Goal: Contribute content

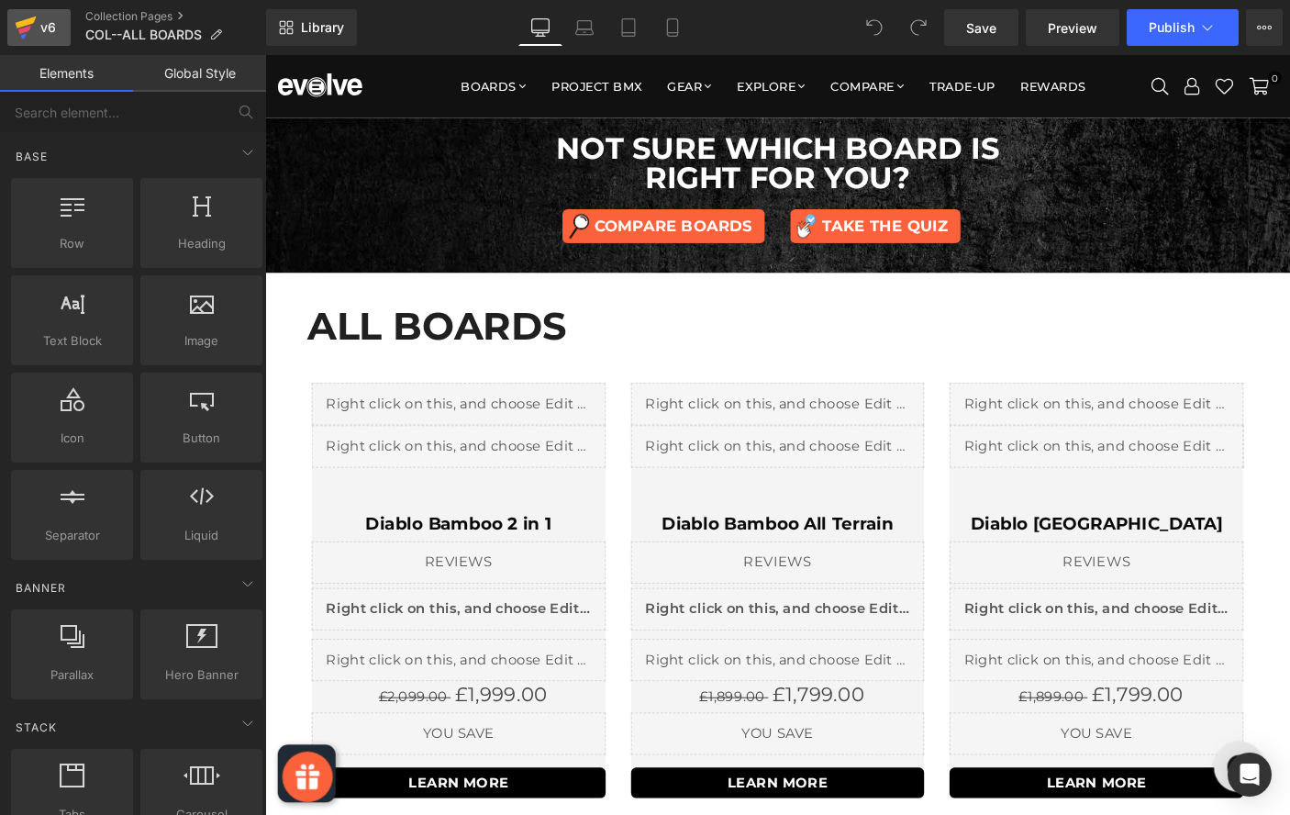
click at [42, 28] on div "v6" at bounding box center [48, 28] width 23 height 24
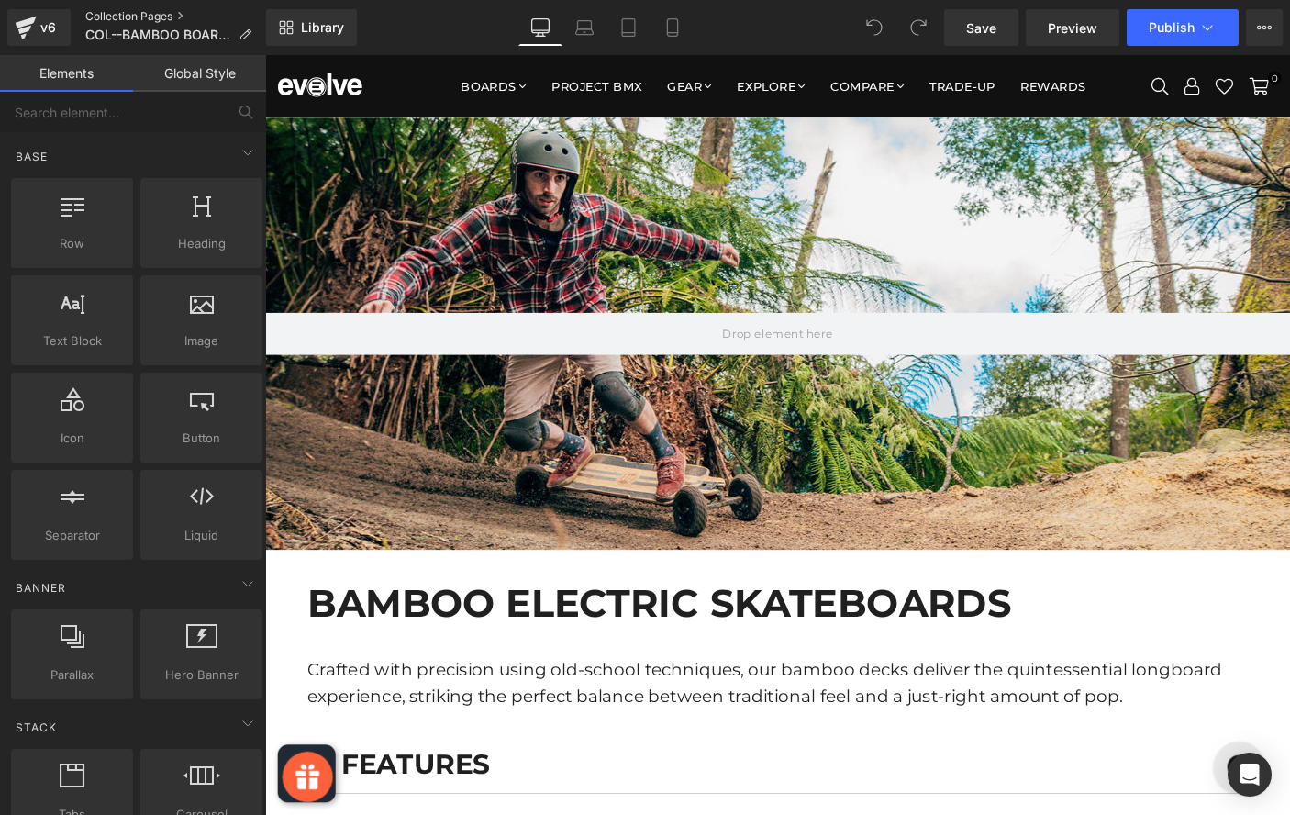
click at [149, 17] on link "Collection Pages" at bounding box center [175, 16] width 181 height 15
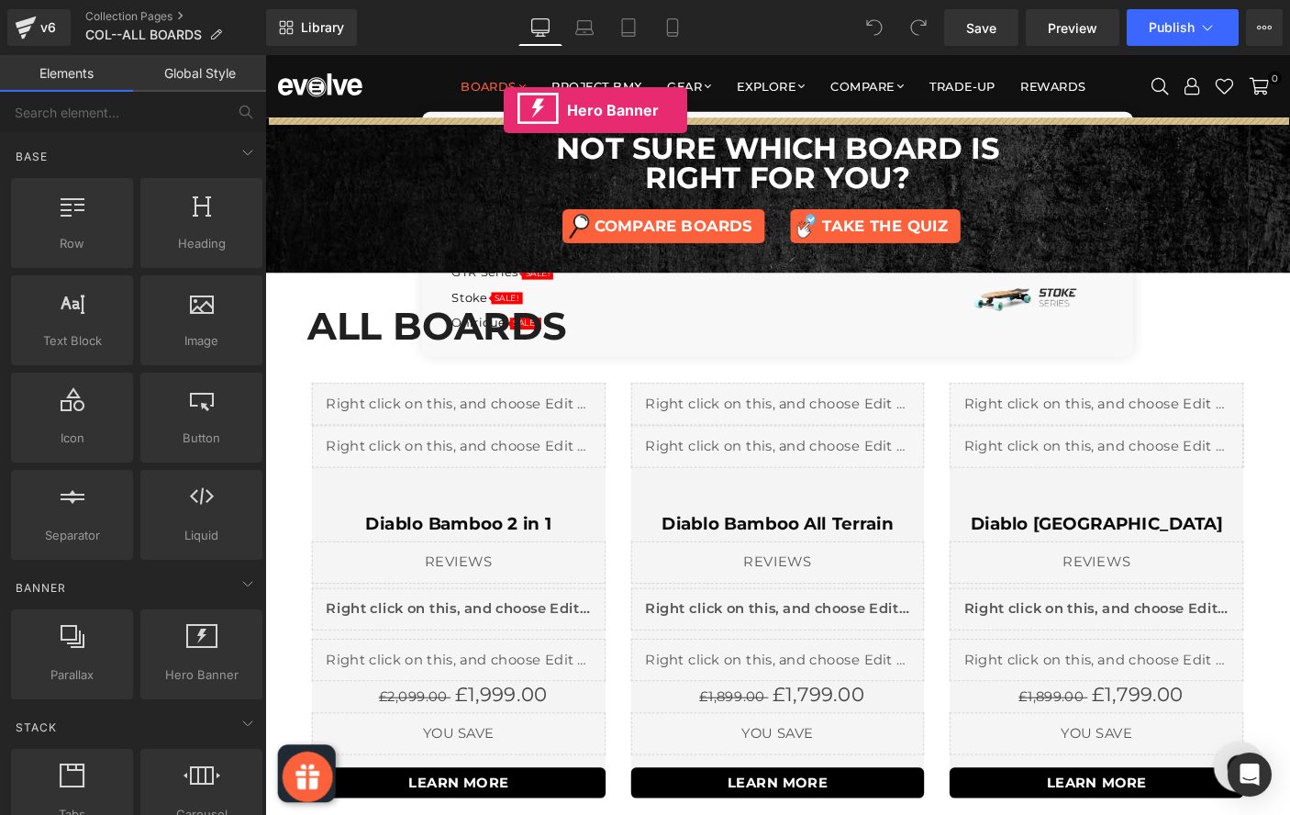
drag, startPoint x: 461, startPoint y: 713, endPoint x: 524, endPoint y: 115, distance: 601.5
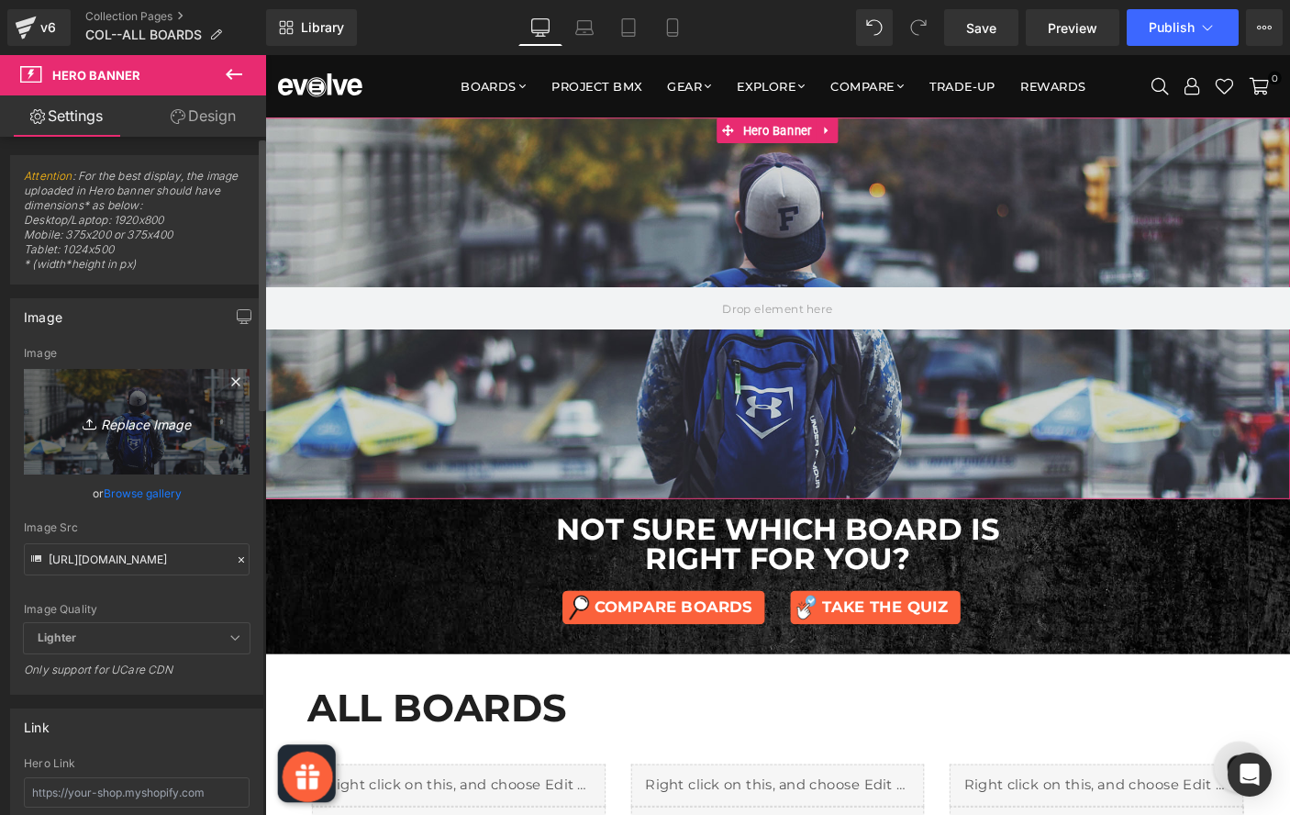
click at [119, 410] on icon "Replace Image" at bounding box center [136, 421] width 147 height 23
type input "C:\fakepath\all-boards-hero-2025.jpg"
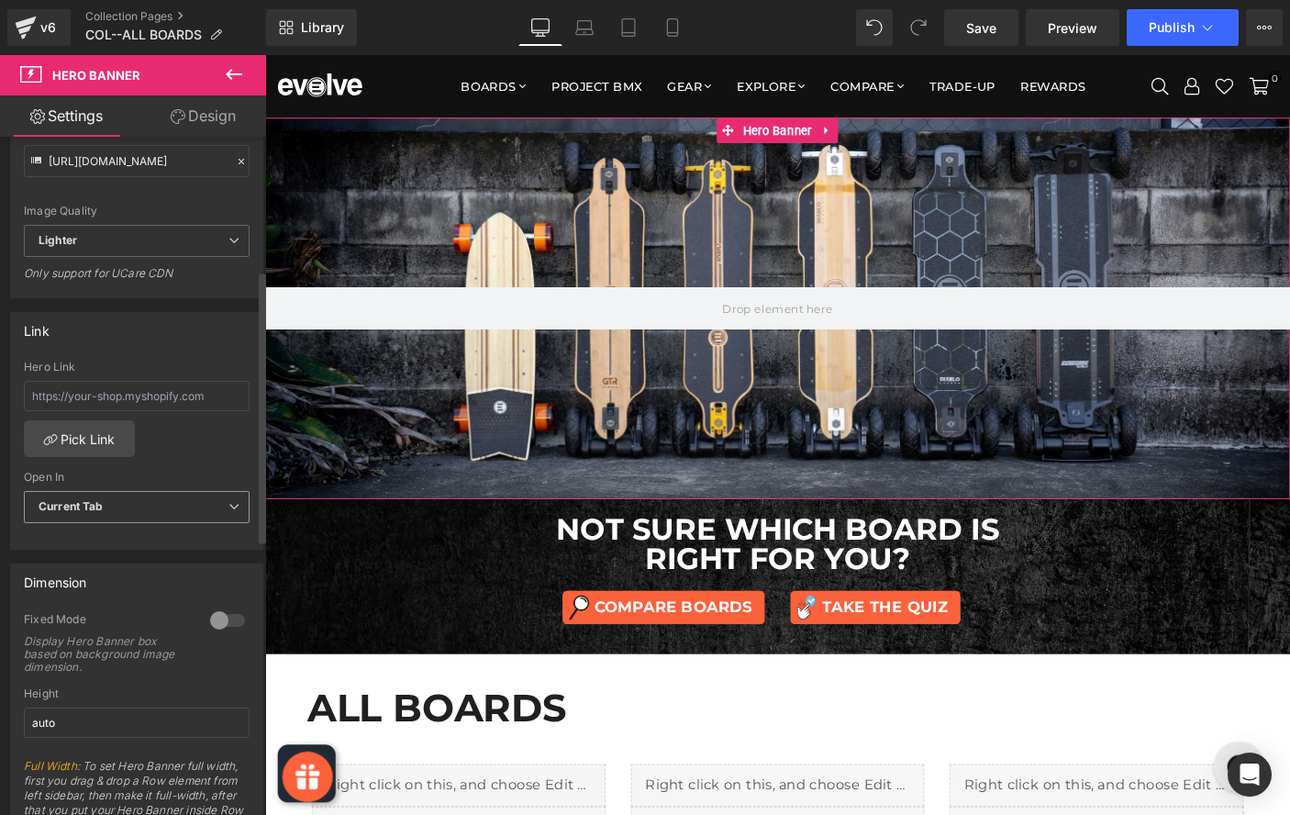
scroll to position [406, 0]
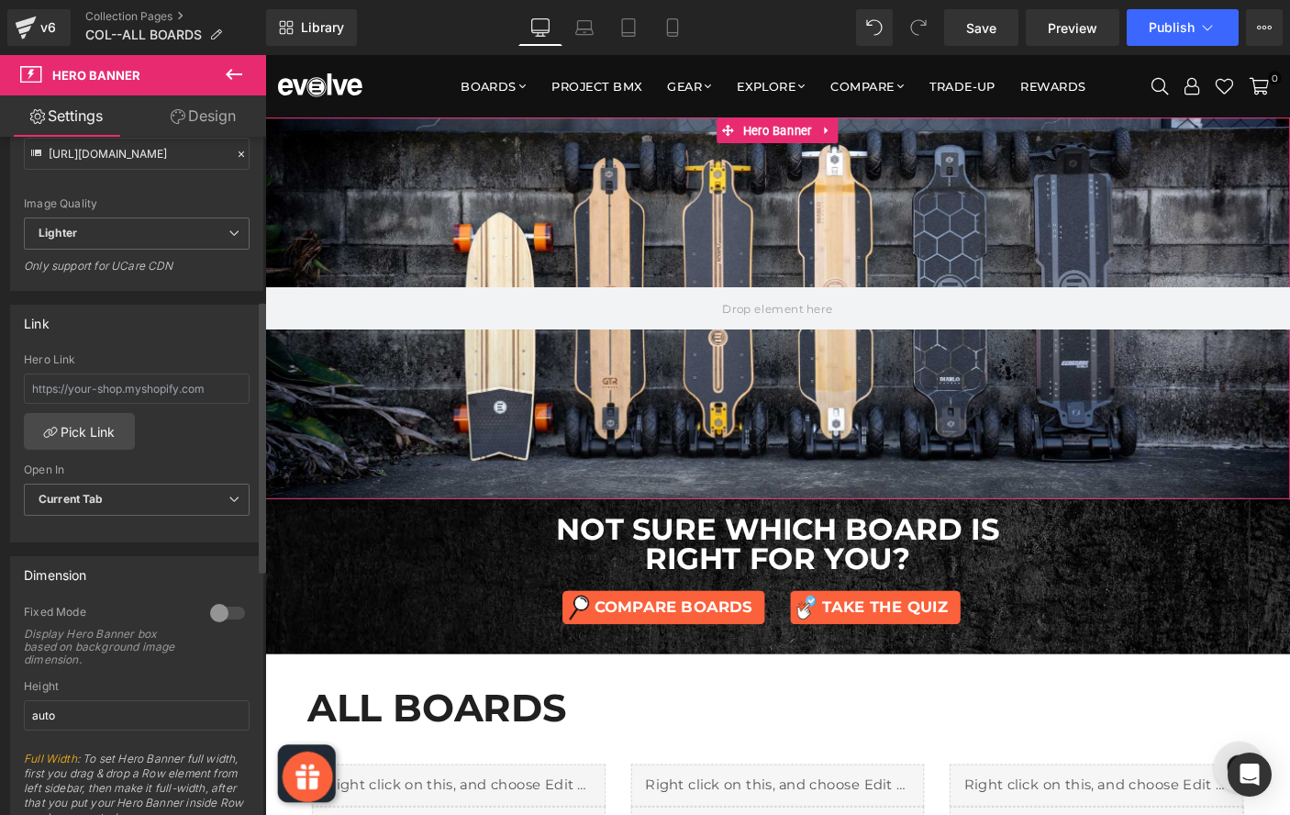
click at [217, 610] on div at bounding box center [228, 612] width 44 height 29
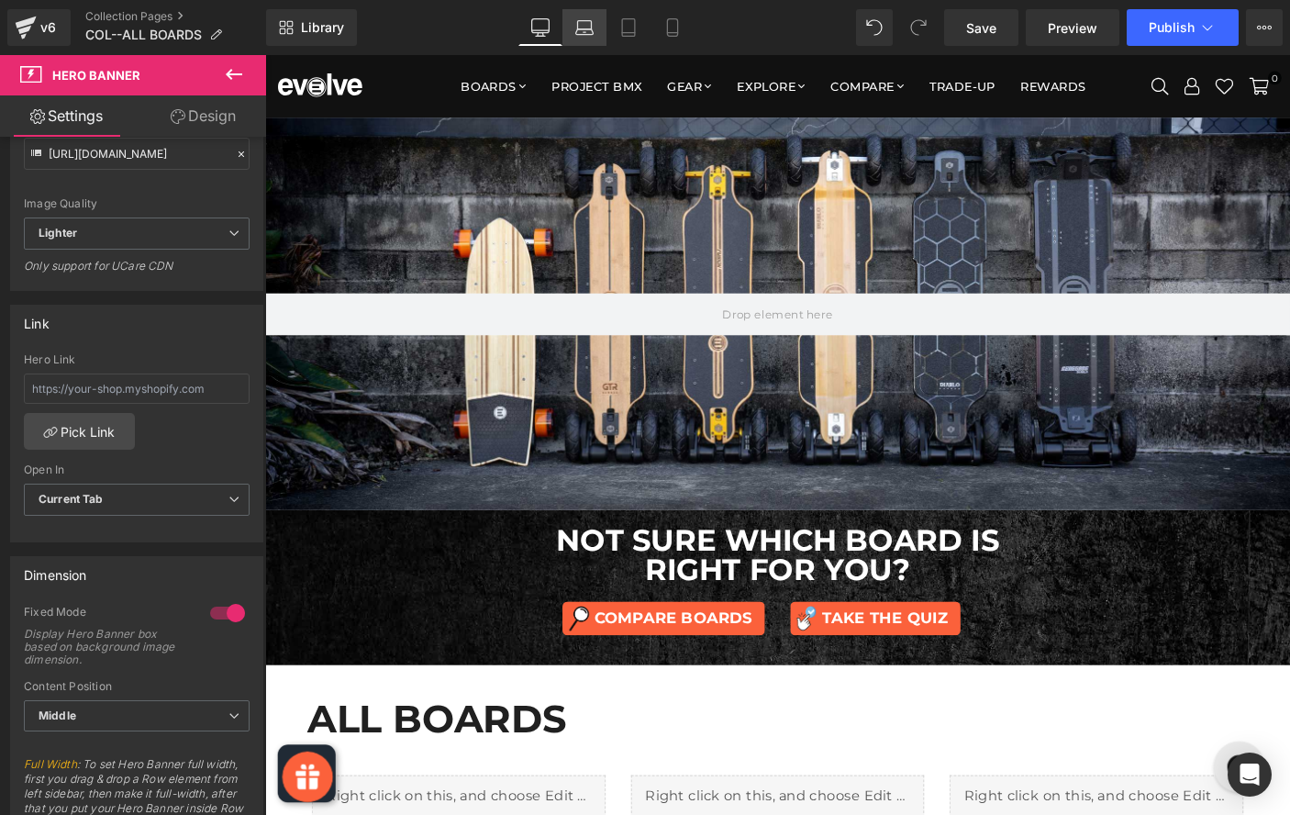
click at [587, 33] on icon at bounding box center [584, 27] width 18 height 18
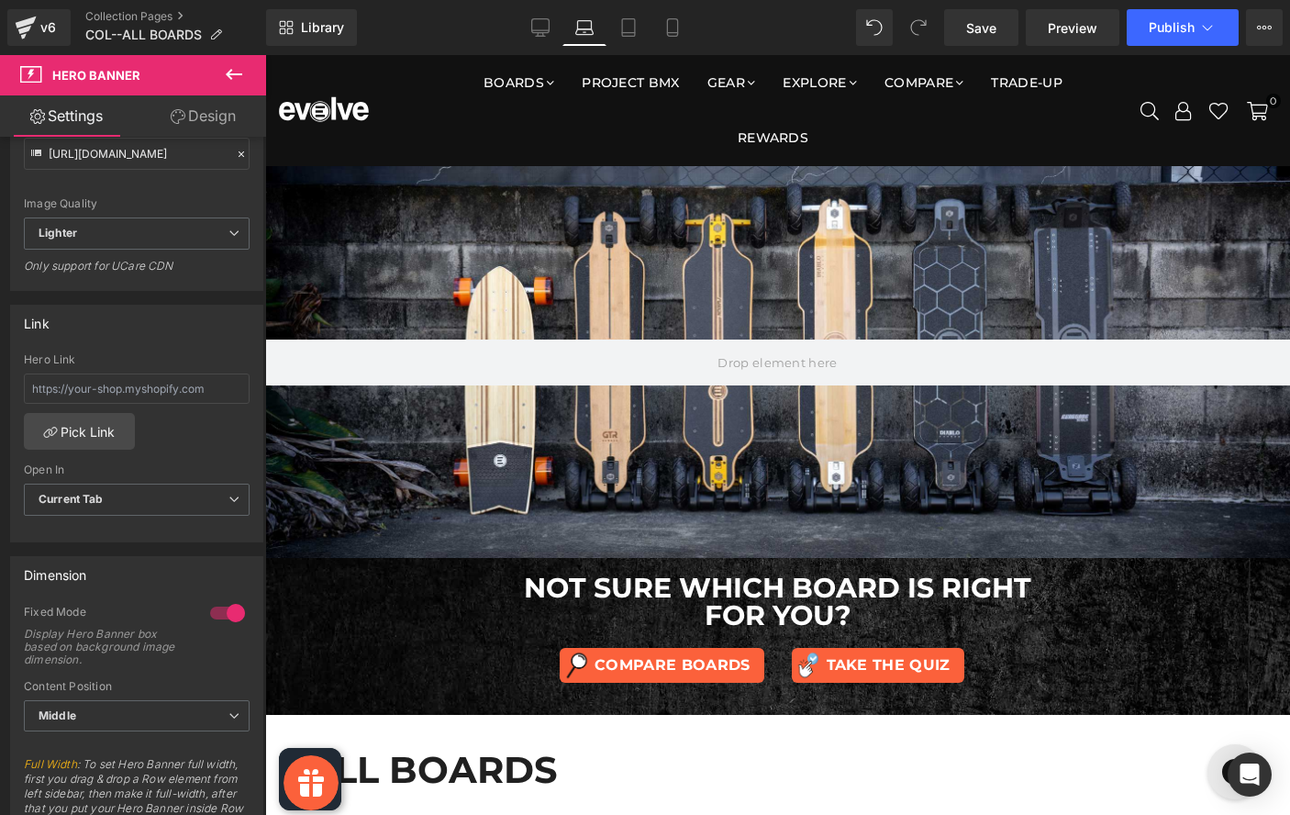
scroll to position [43, 0]
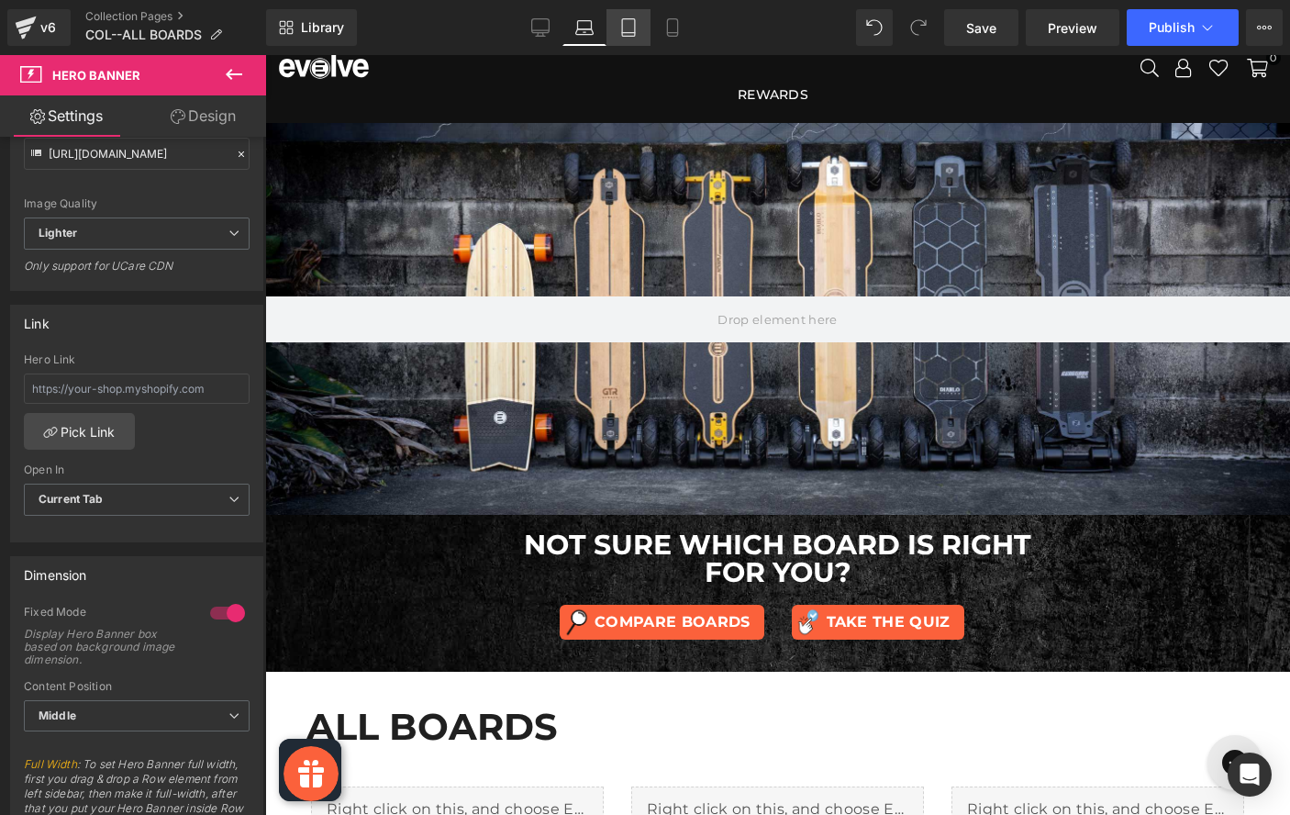
click at [628, 26] on icon at bounding box center [628, 27] width 18 height 18
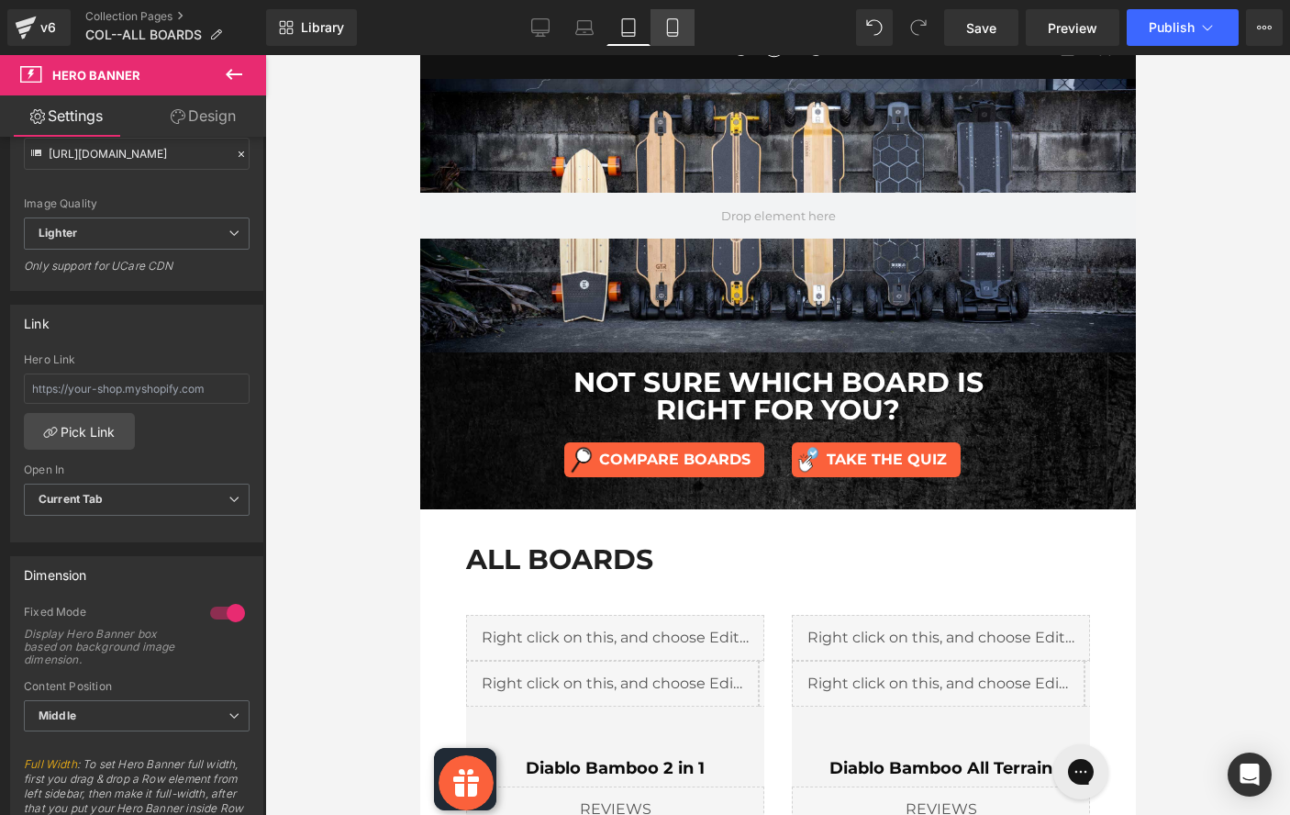
scroll to position [0, 0]
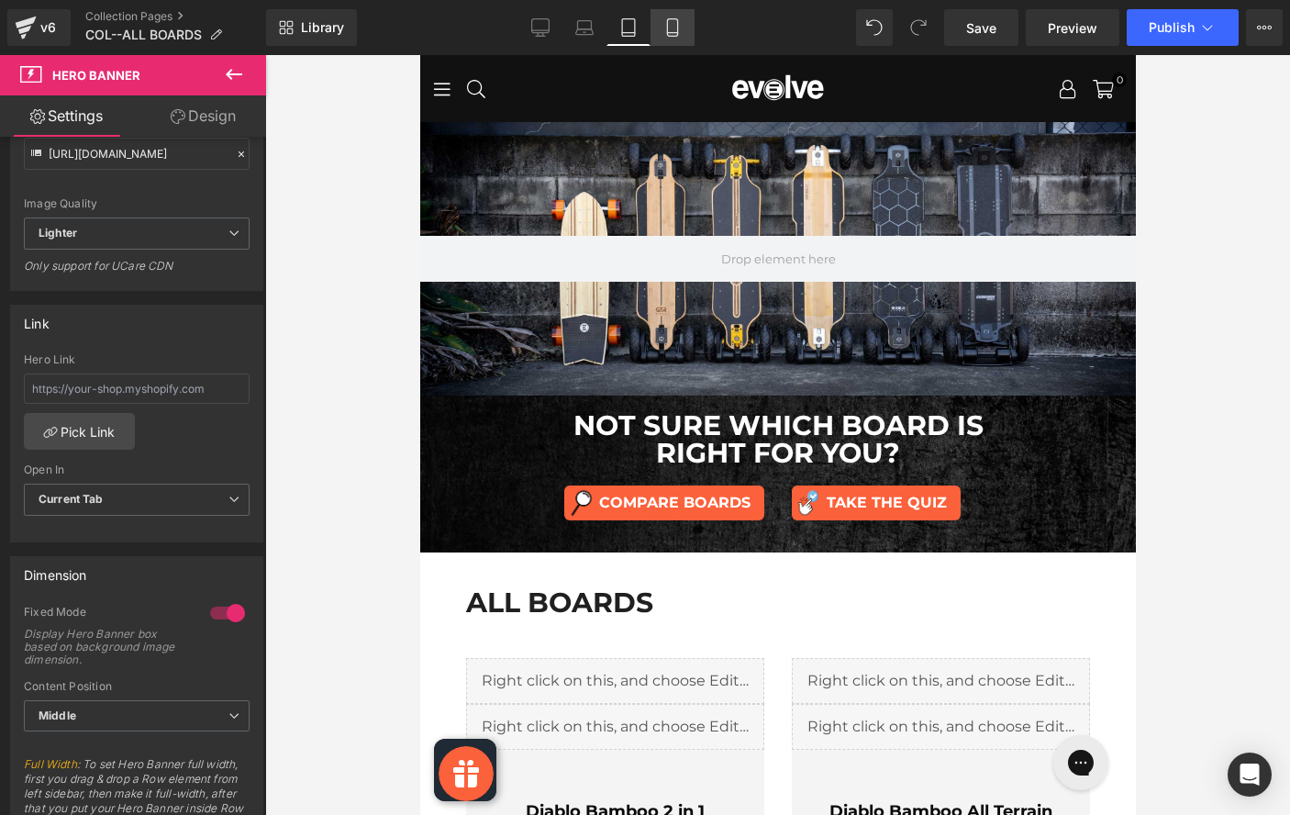
click at [661, 29] on link "Mobile" at bounding box center [672, 27] width 44 height 37
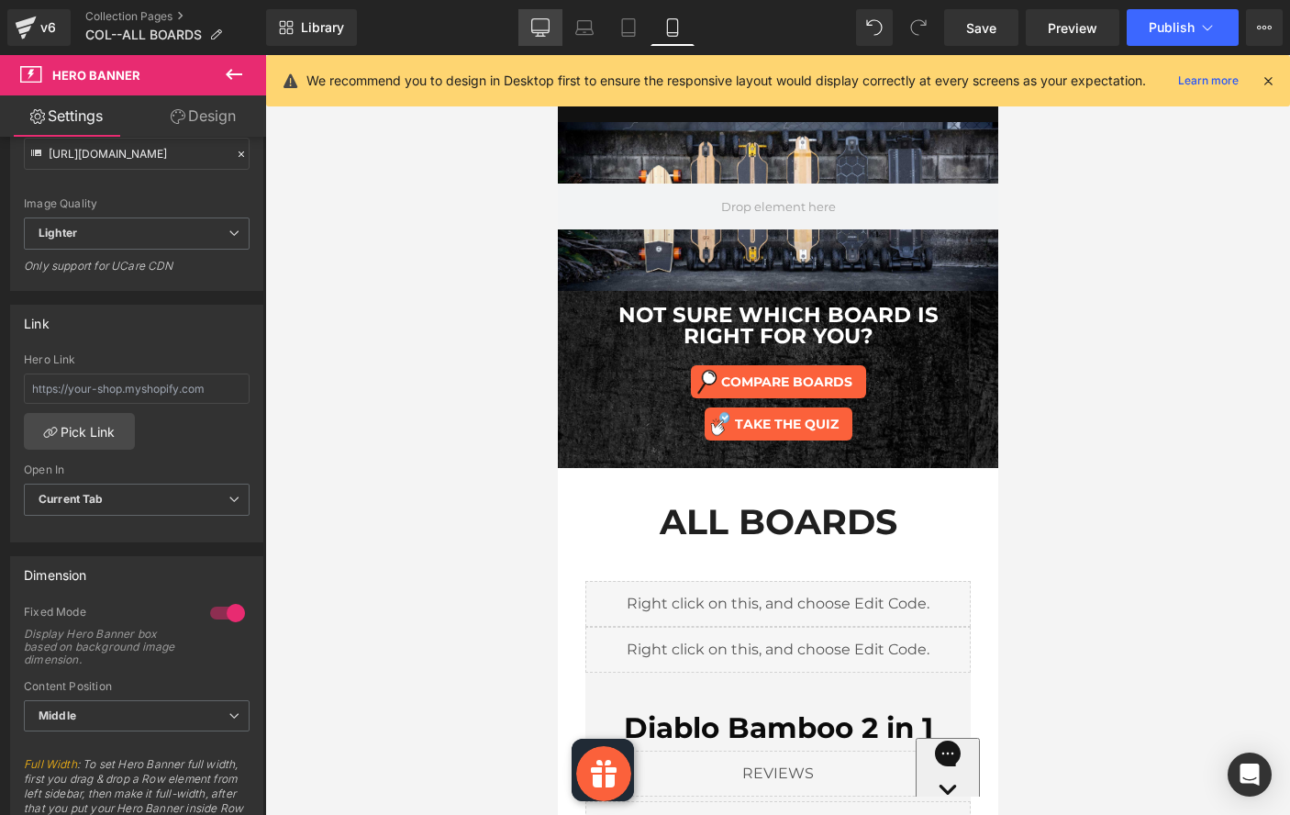
click at [526, 27] on link "Desktop" at bounding box center [540, 27] width 44 height 37
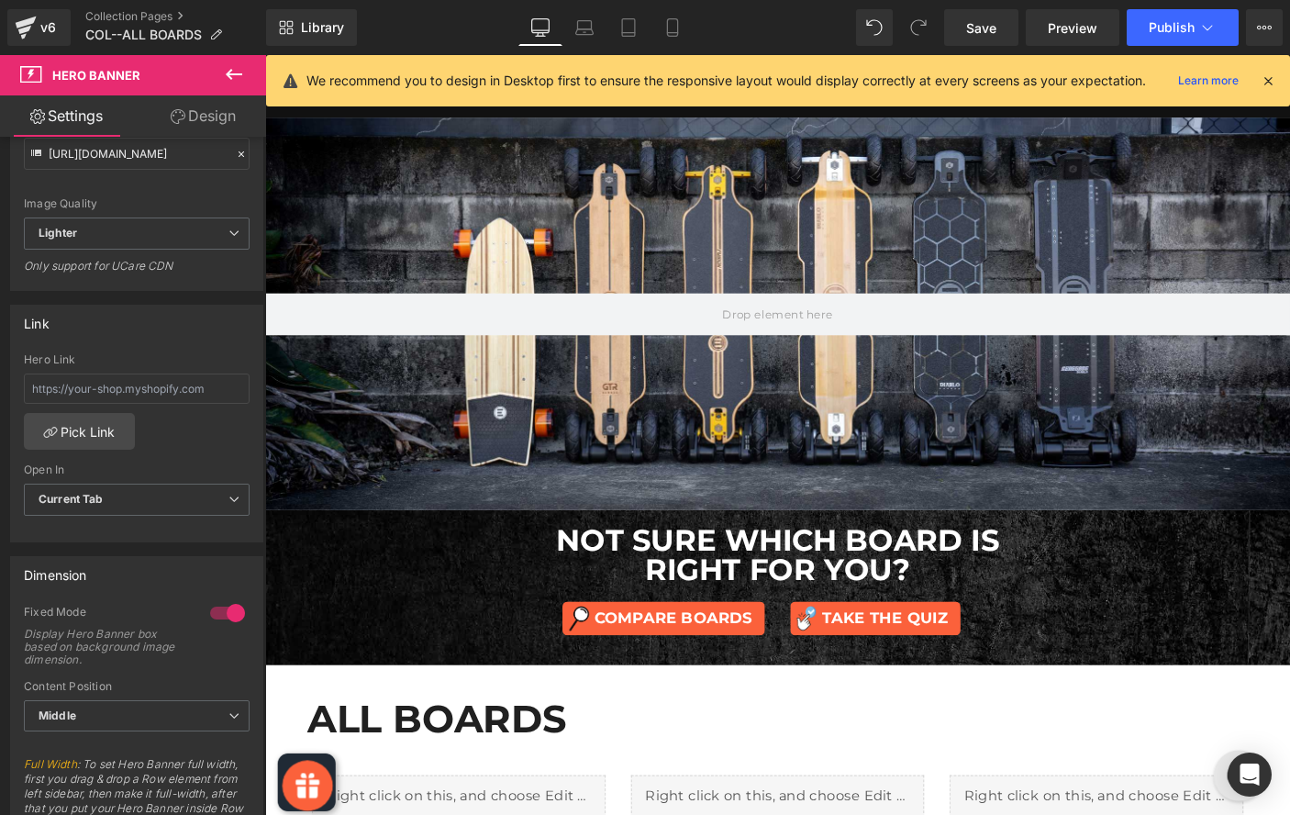
scroll to position [1, 0]
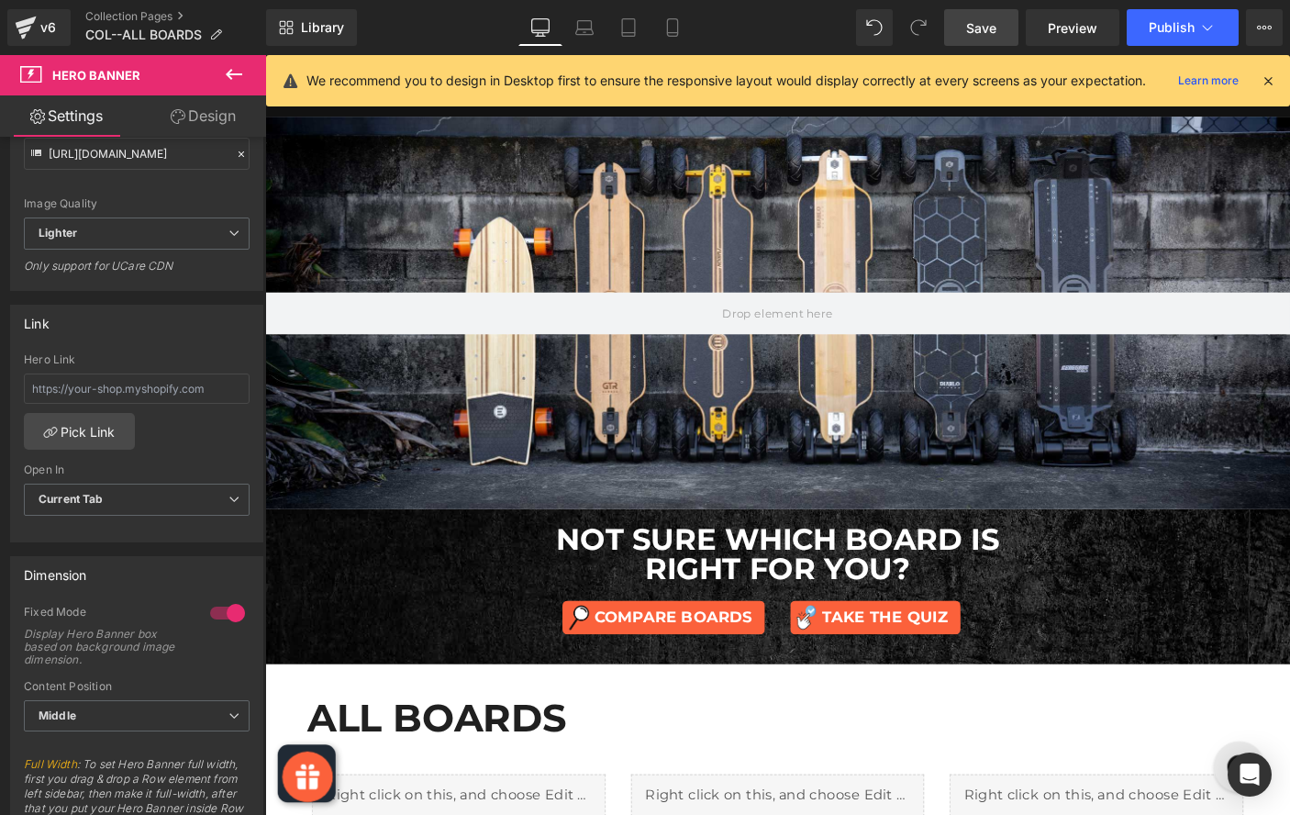
click at [993, 28] on span "Save" at bounding box center [981, 27] width 30 height 19
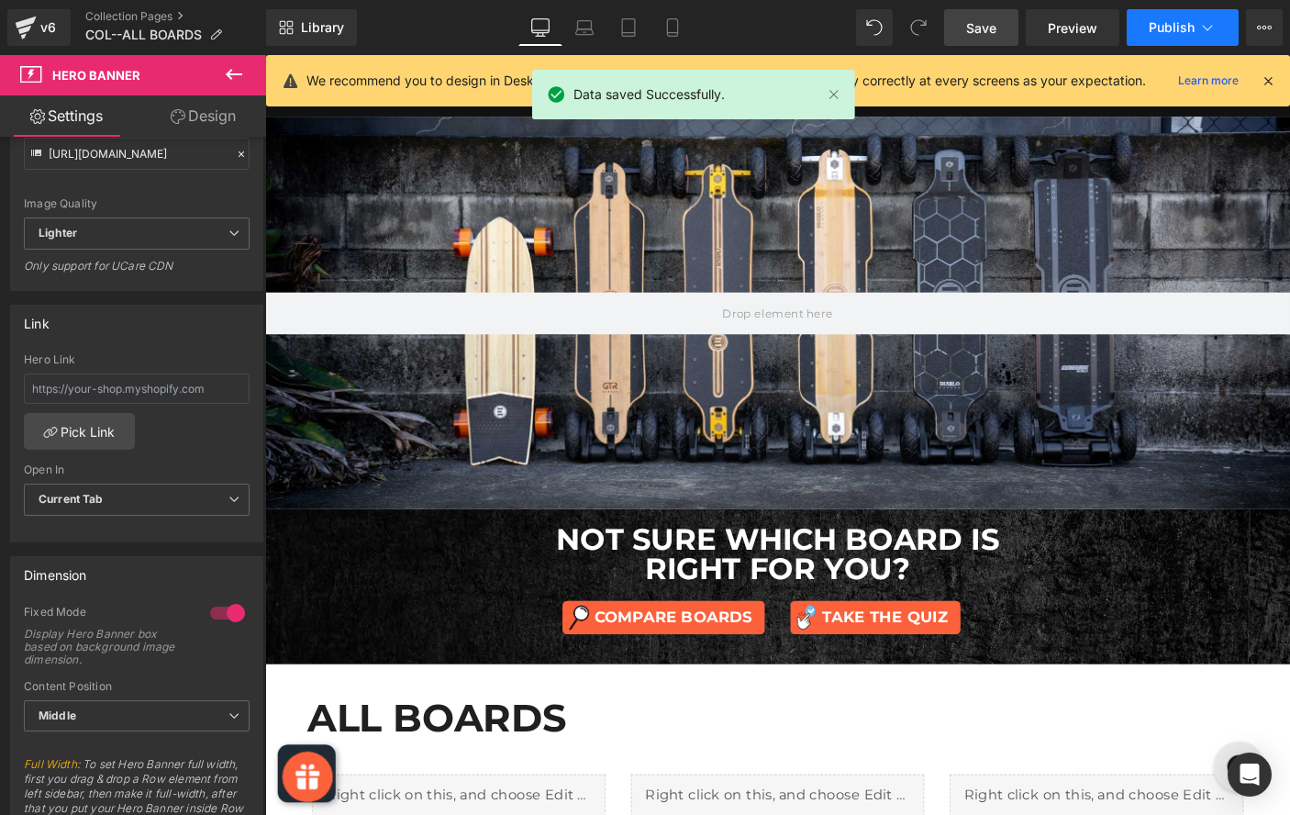
click at [1182, 31] on span "Publish" at bounding box center [1172, 27] width 46 height 15
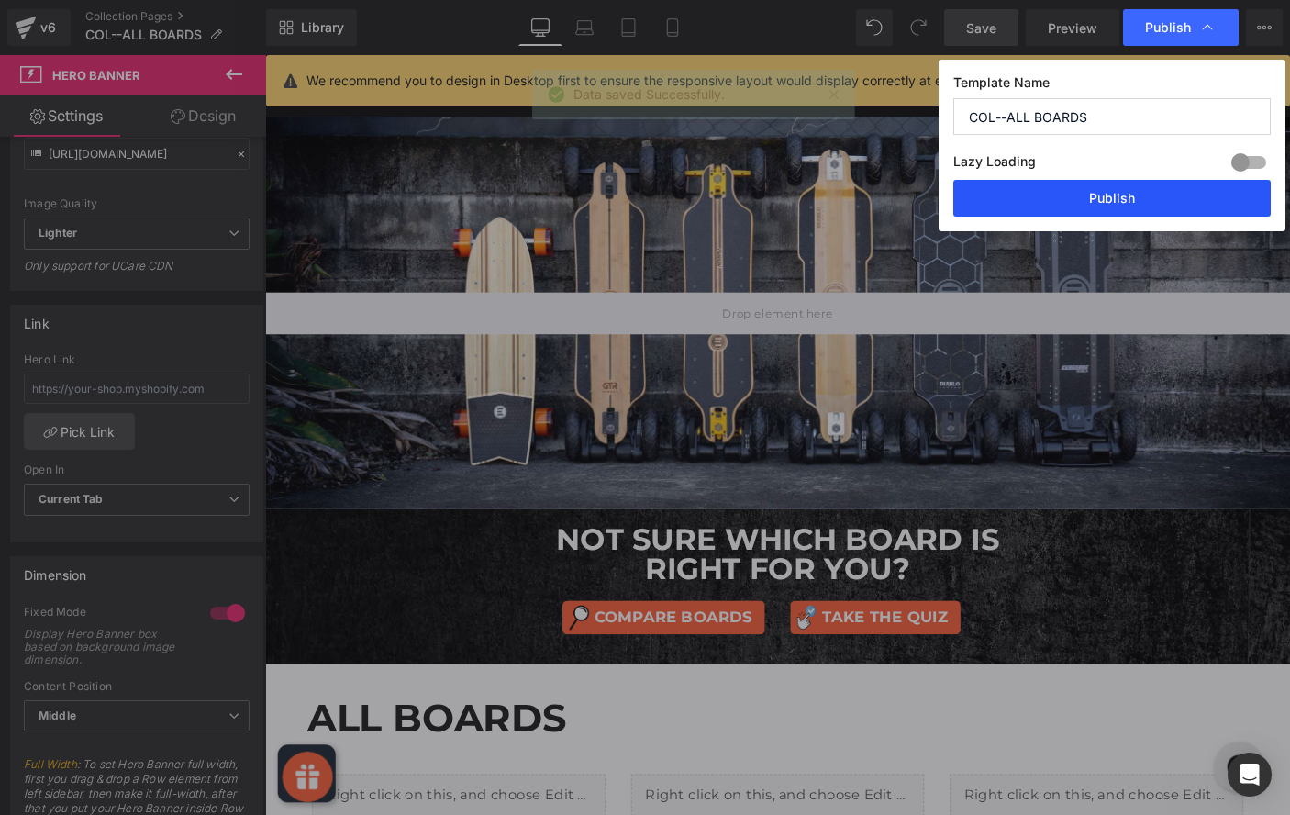
click at [1139, 195] on button "Publish" at bounding box center [1111, 198] width 317 height 37
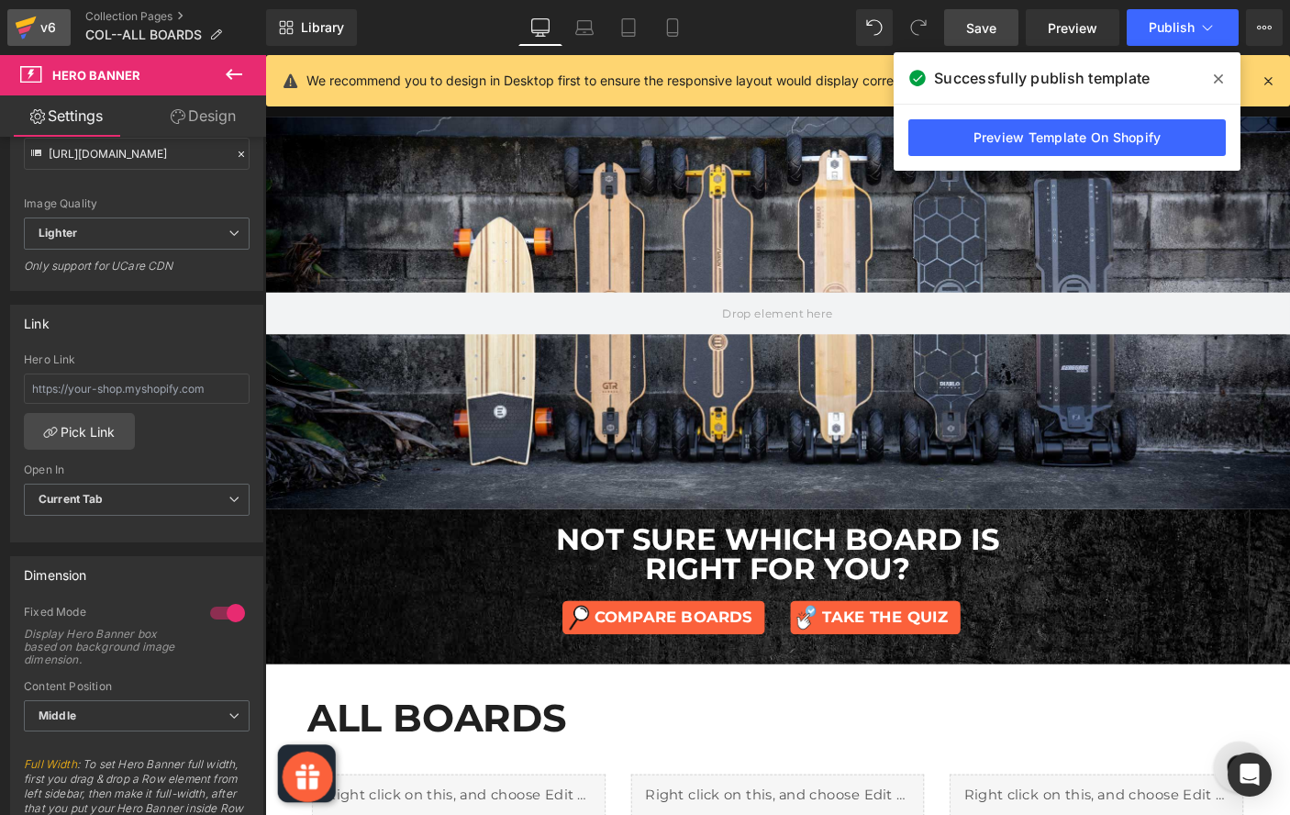
click at [32, 15] on icon at bounding box center [26, 28] width 22 height 46
